Goal: Information Seeking & Learning: Learn about a topic

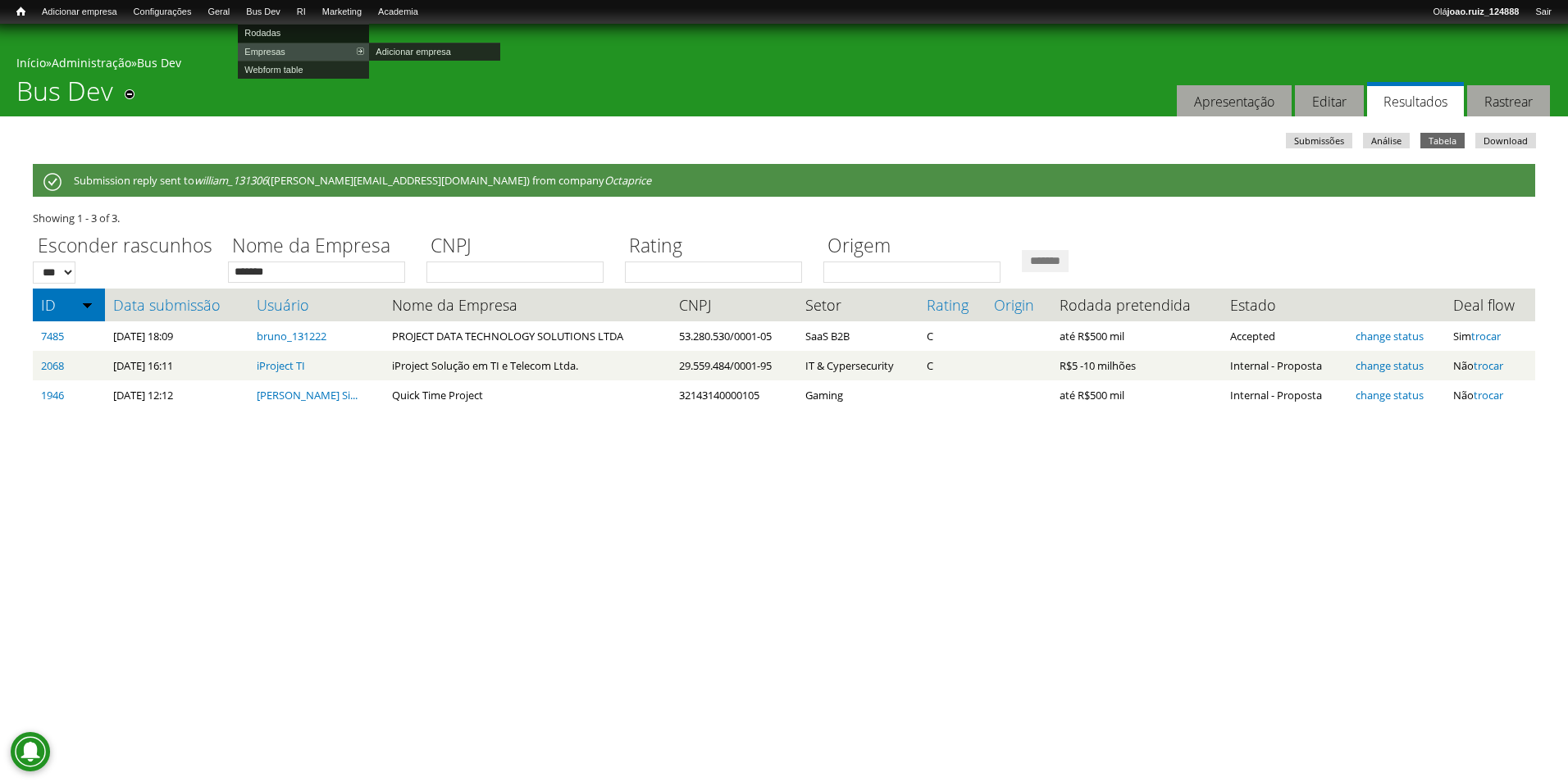
click at [291, 32] on link "Rodadas" at bounding box center [303, 32] width 131 height 18
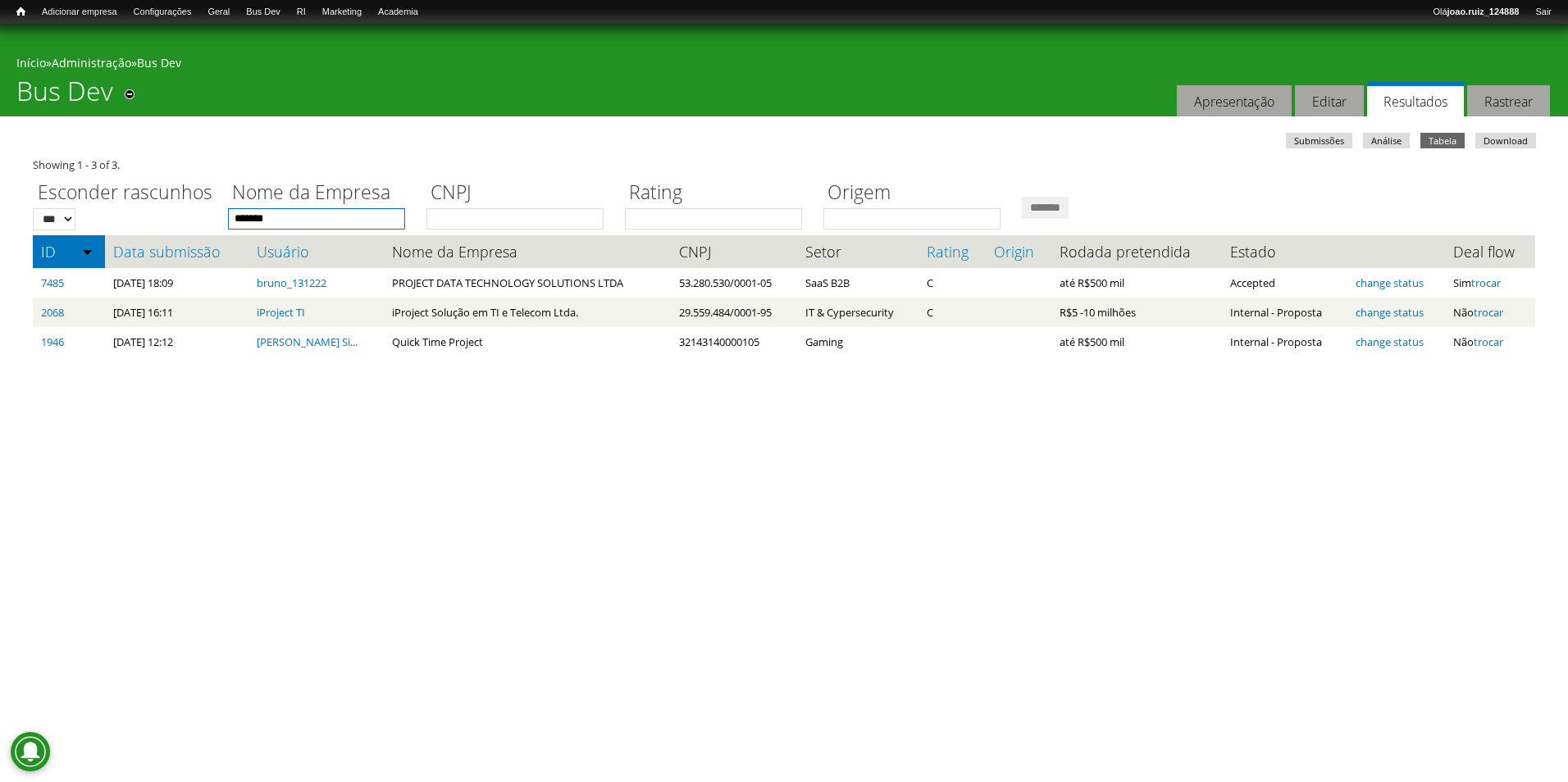
drag, startPoint x: 316, startPoint y: 217, endPoint x: 161, endPoint y: 186, distance: 158.1
click at [161, 186] on div "Esconder rascunhos *** *** Nome da Empresa ******* CNPJ Rating Origem *******" at bounding box center [783, 201] width 1502 height 56
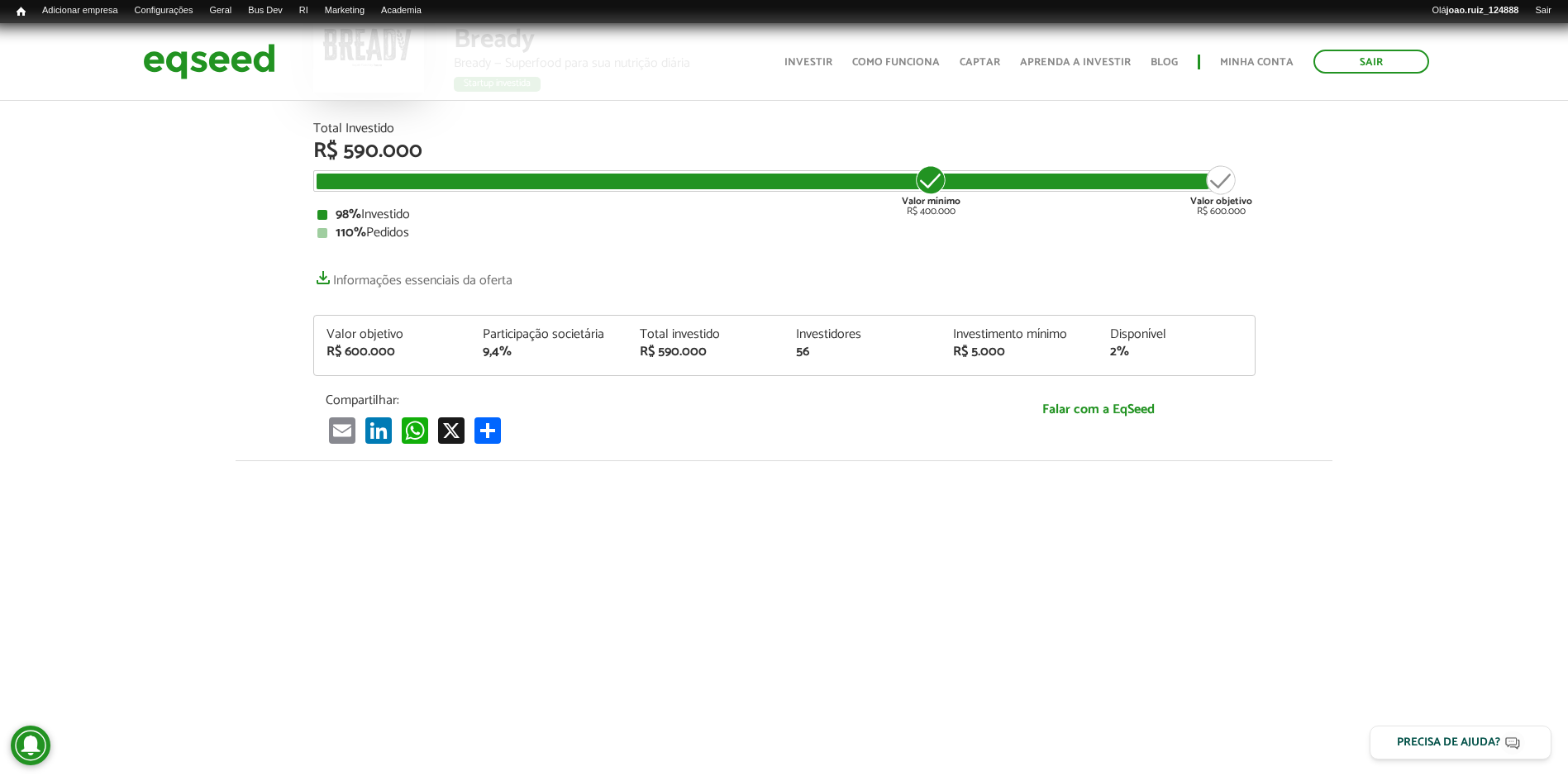
scroll to position [182, 0]
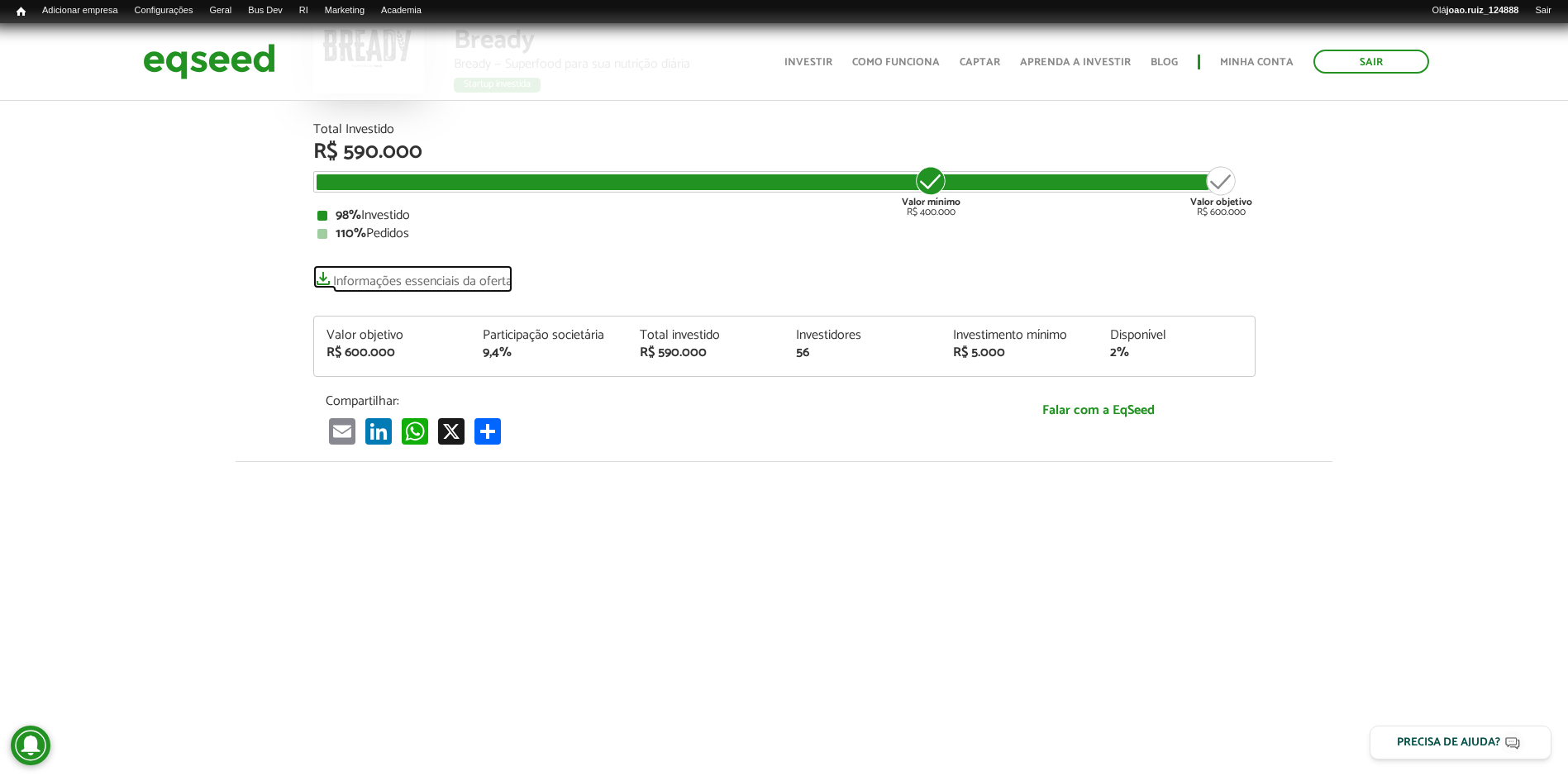
click at [501, 273] on link "Informações essenciais da oferta" at bounding box center [412, 277] width 199 height 23
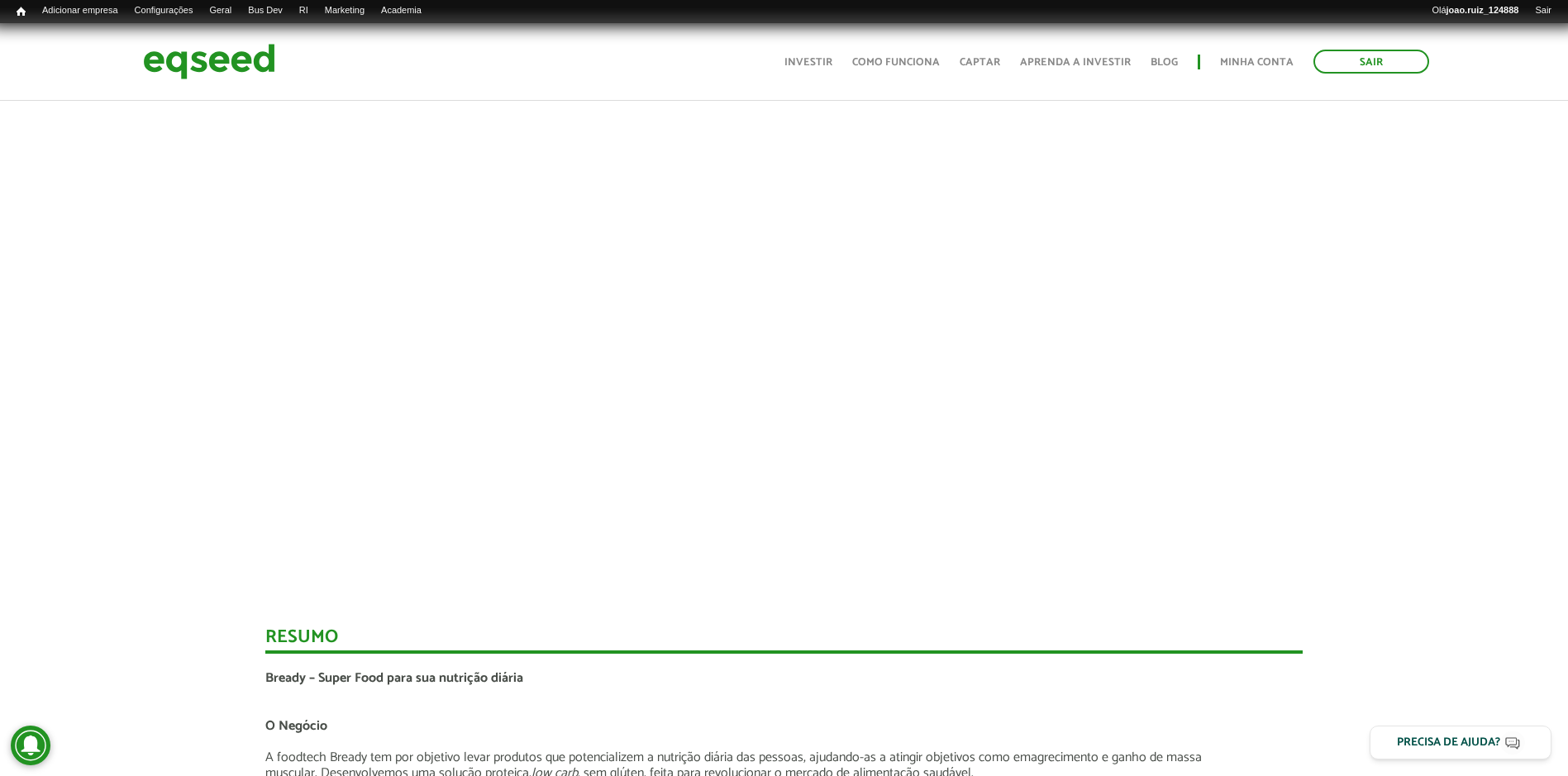
scroll to position [1155, 0]
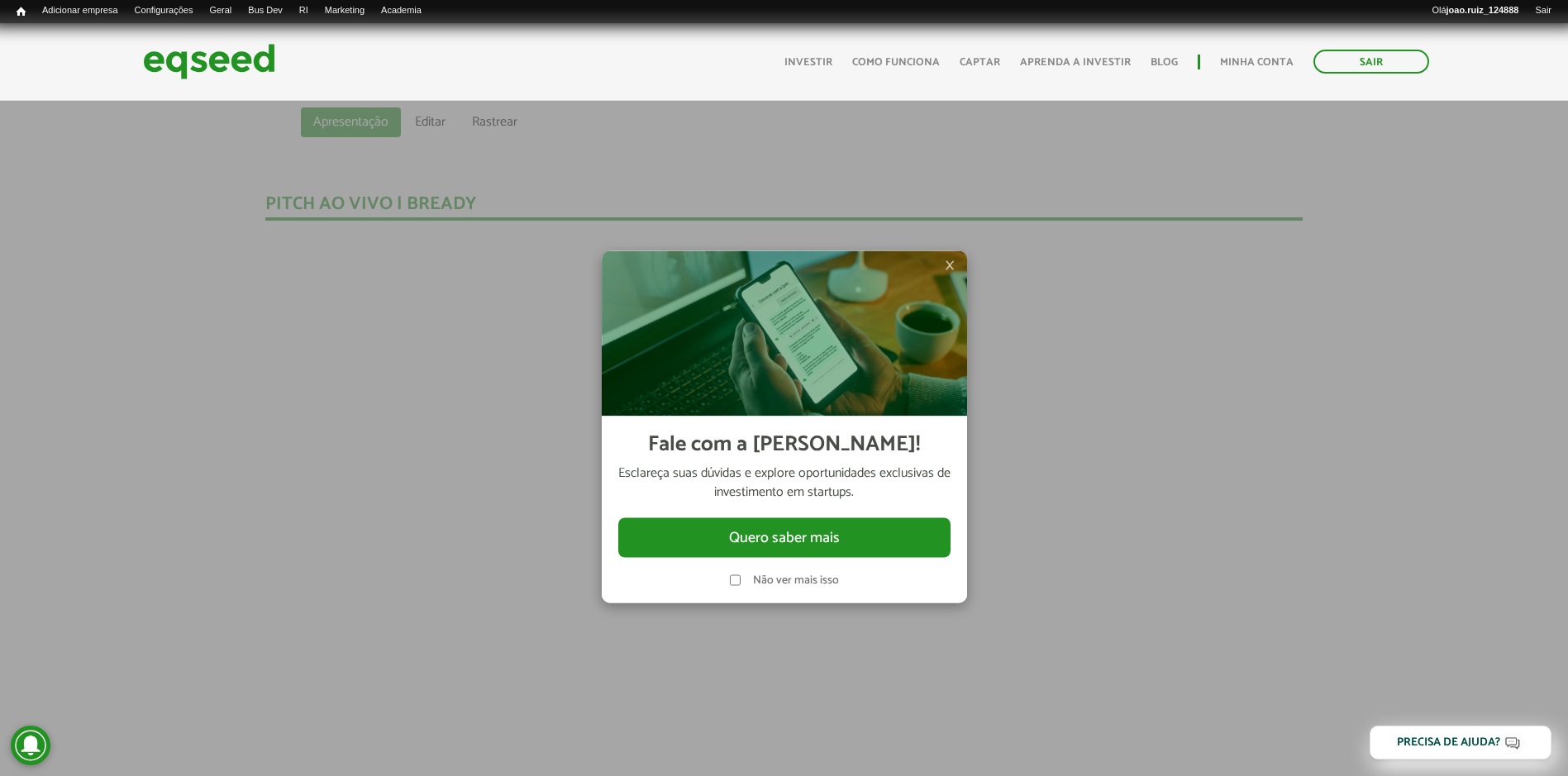
click at [948, 267] on span "×" at bounding box center [949, 265] width 10 height 19
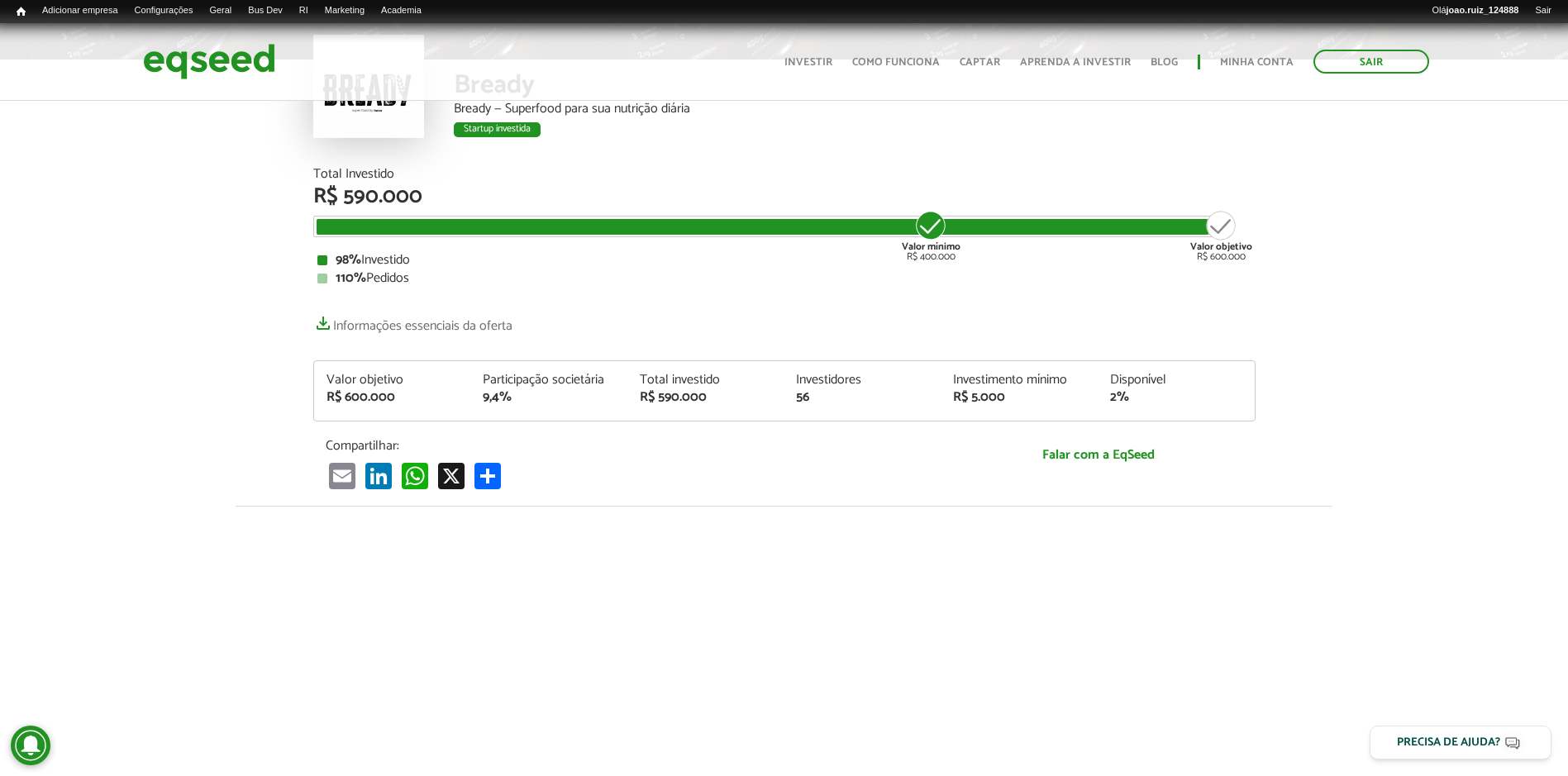
scroll to position [0, 0]
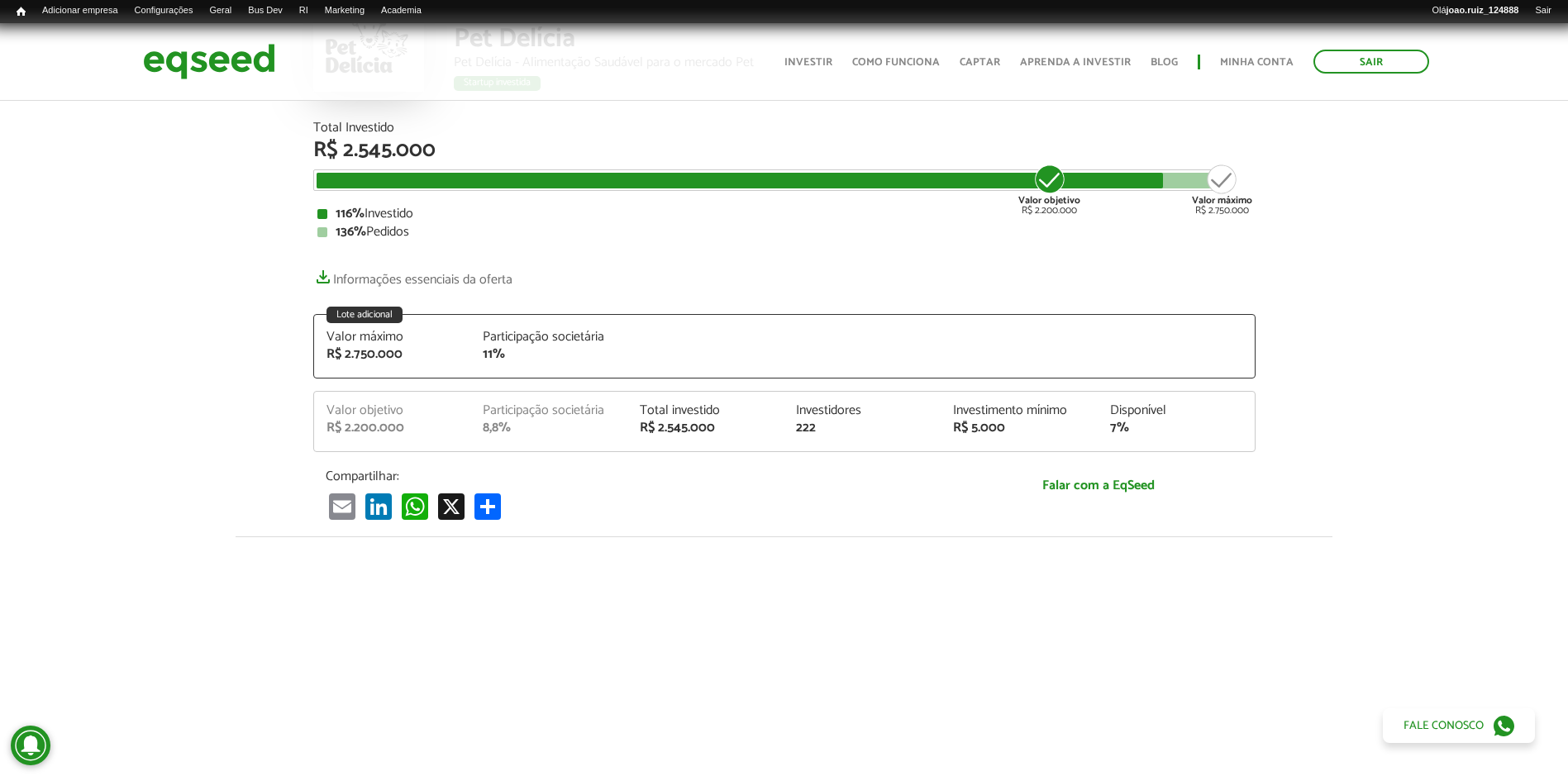
scroll to position [82, 0]
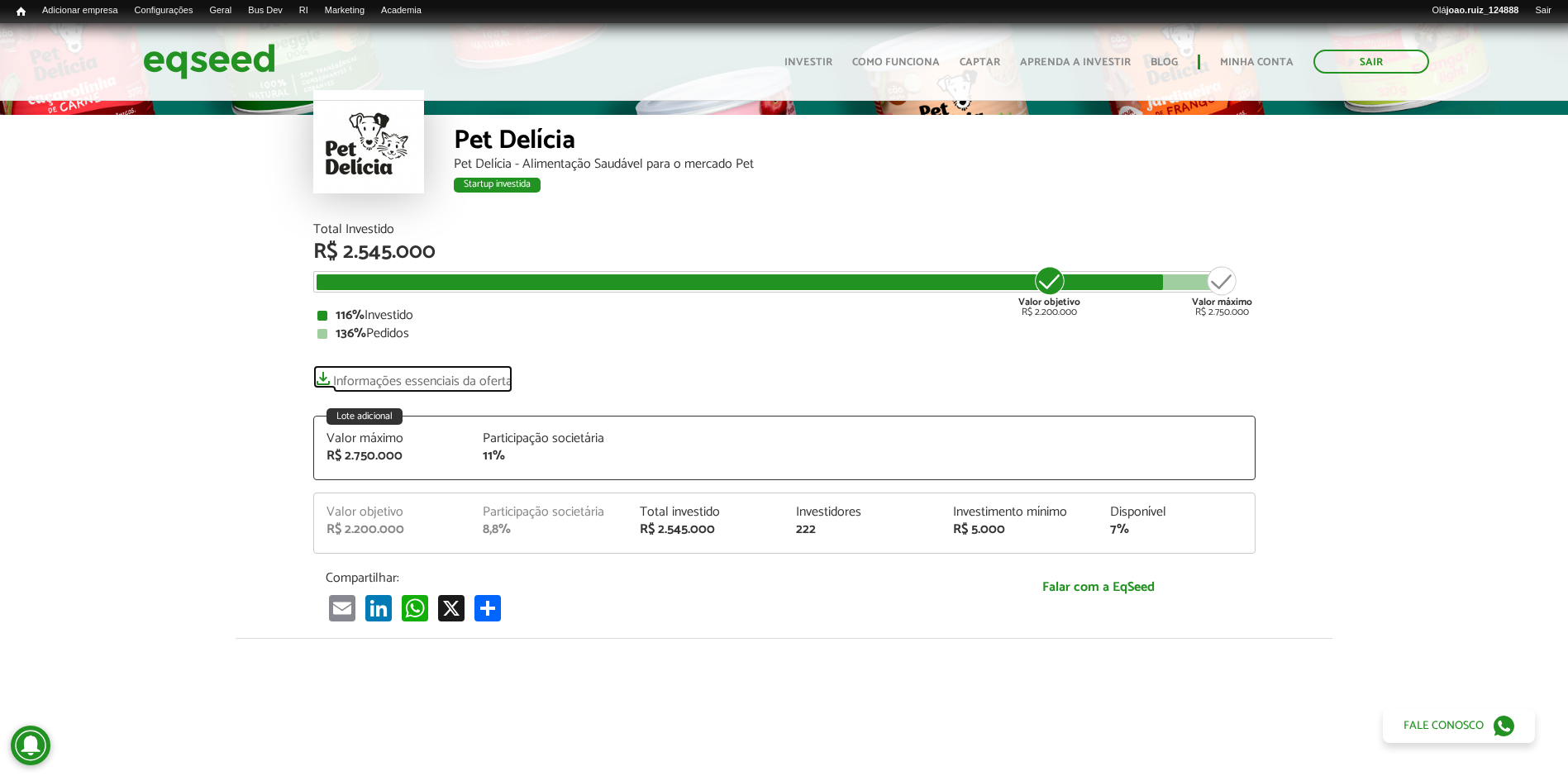
click at [481, 376] on link "Informações essenciais da oferta" at bounding box center [412, 377] width 199 height 23
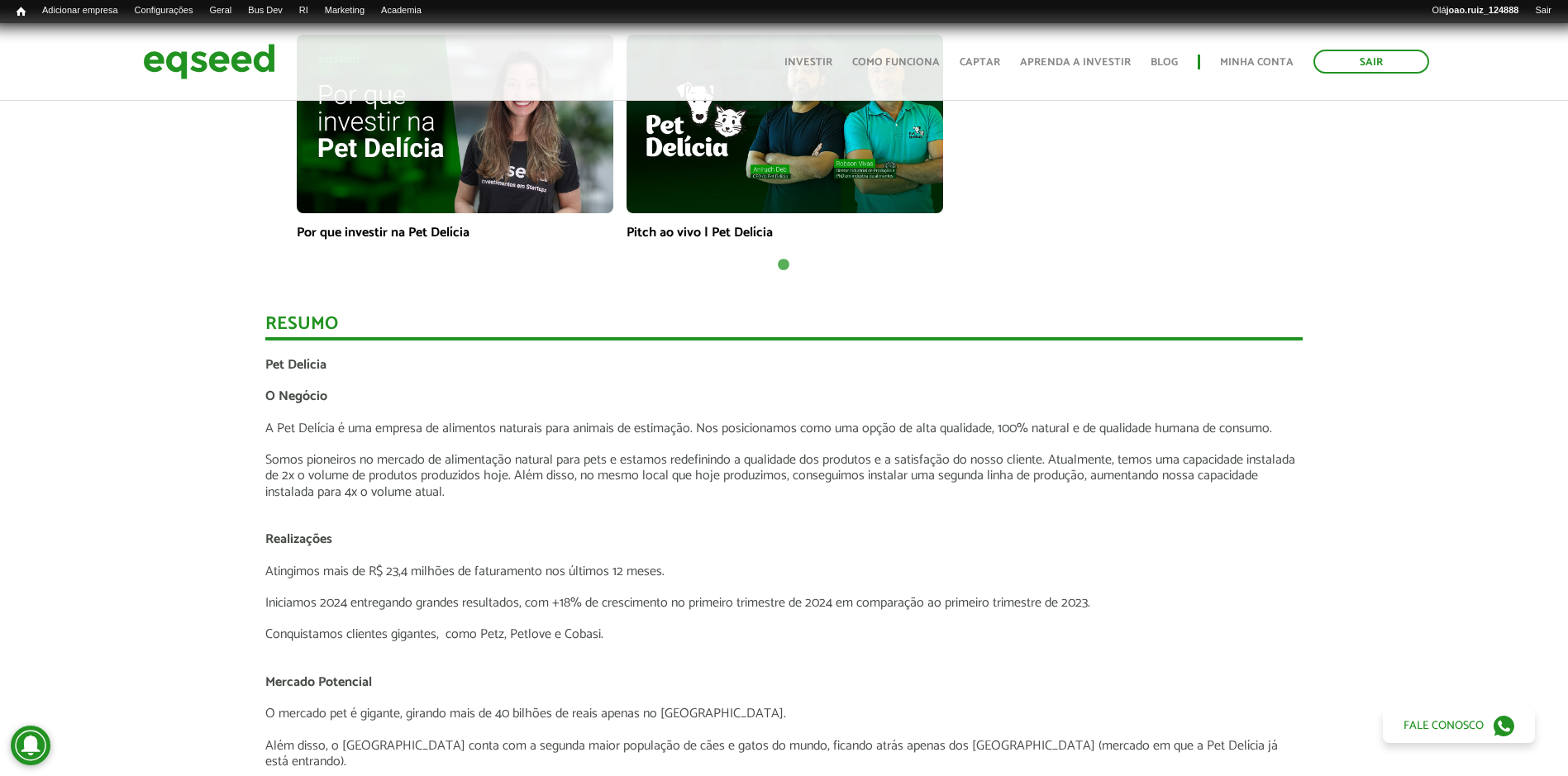
scroll to position [1487, 0]
